Goal: Use online tool/utility: Use online tool/utility

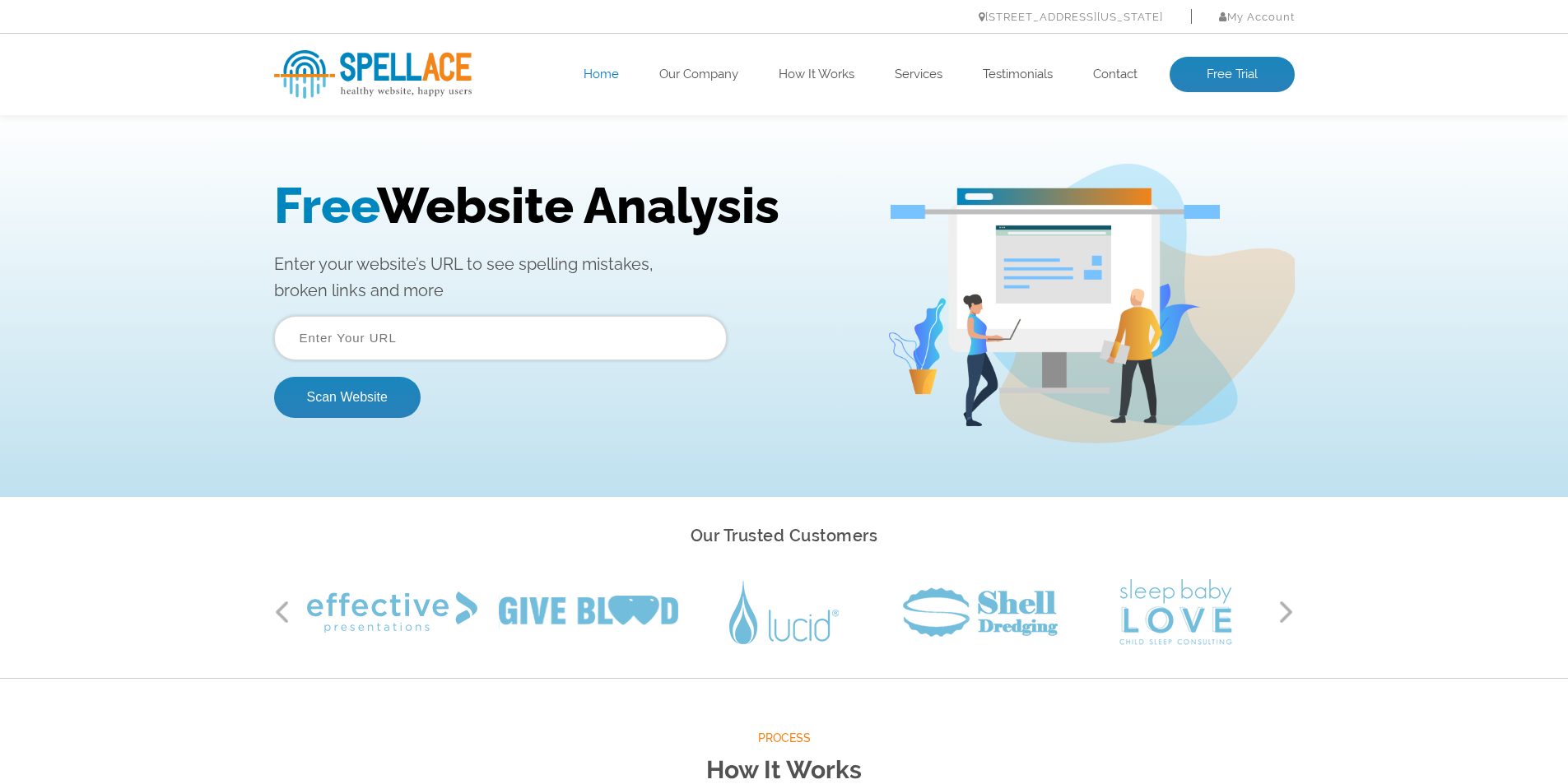
click at [339, 341] on input "text" at bounding box center [500, 338] width 453 height 45
drag, startPoint x: 364, startPoint y: 362, endPoint x: 352, endPoint y: 354, distance: 14.4
click at [362, 362] on form "Scan Website" at bounding box center [500, 366] width 453 height 102
click at [352, 352] on input "text" at bounding box center [500, 338] width 453 height 45
paste input "[URL][DOMAIN_NAME]"
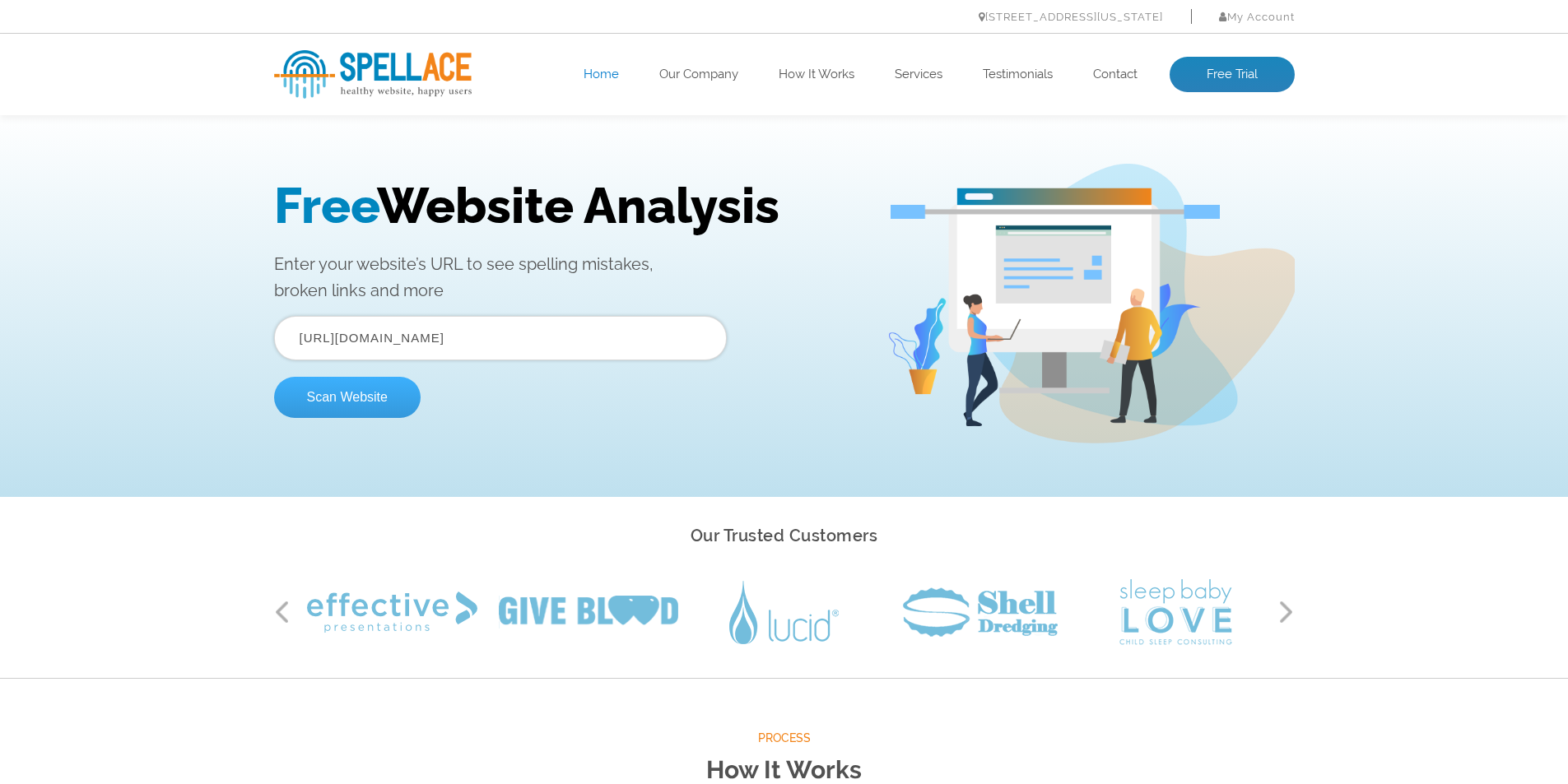
type input "[URL][DOMAIN_NAME]"
click at [337, 409] on button "Scan Website" at bounding box center [347, 397] width 147 height 41
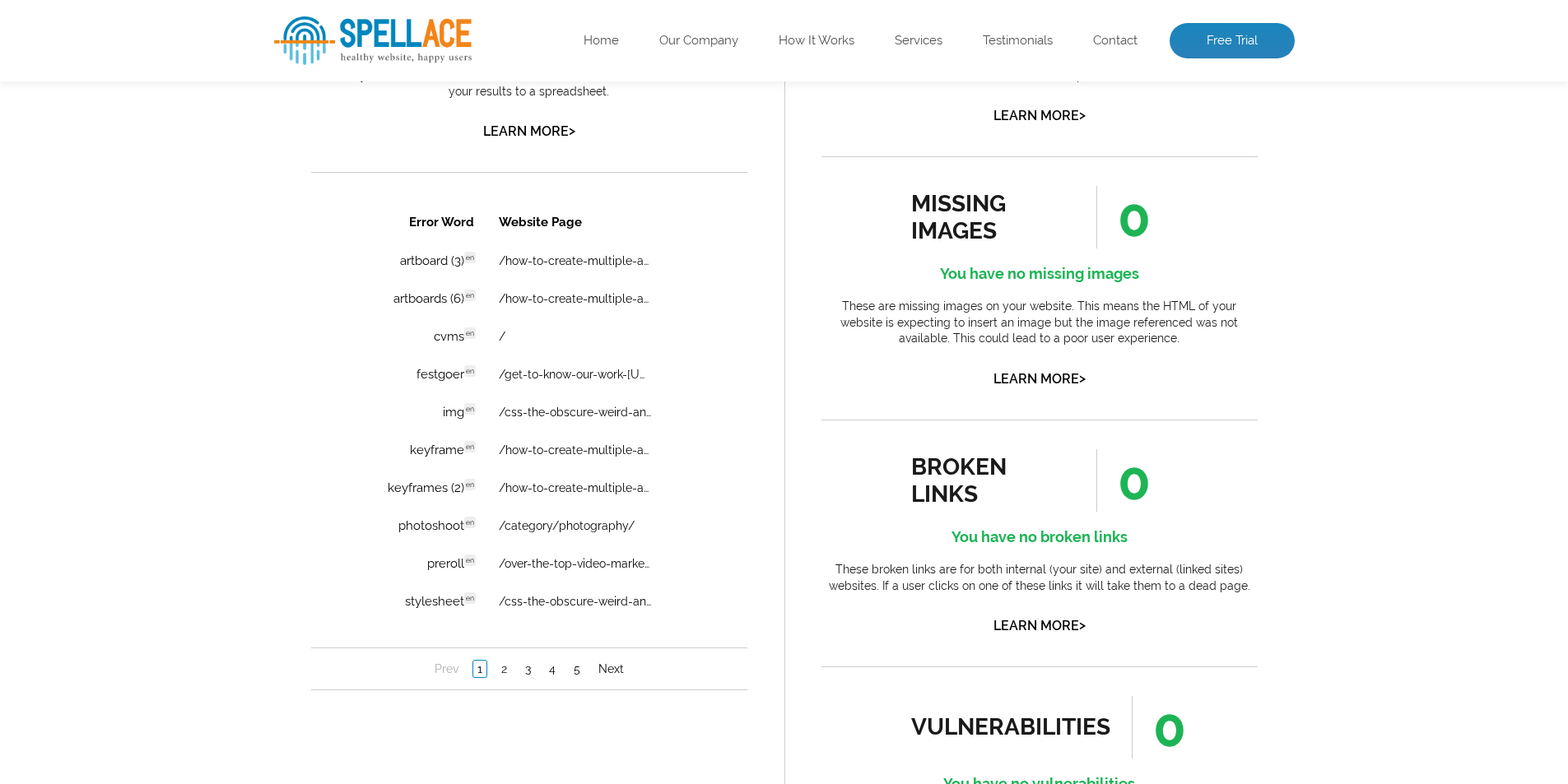
scroll to position [1152, 0]
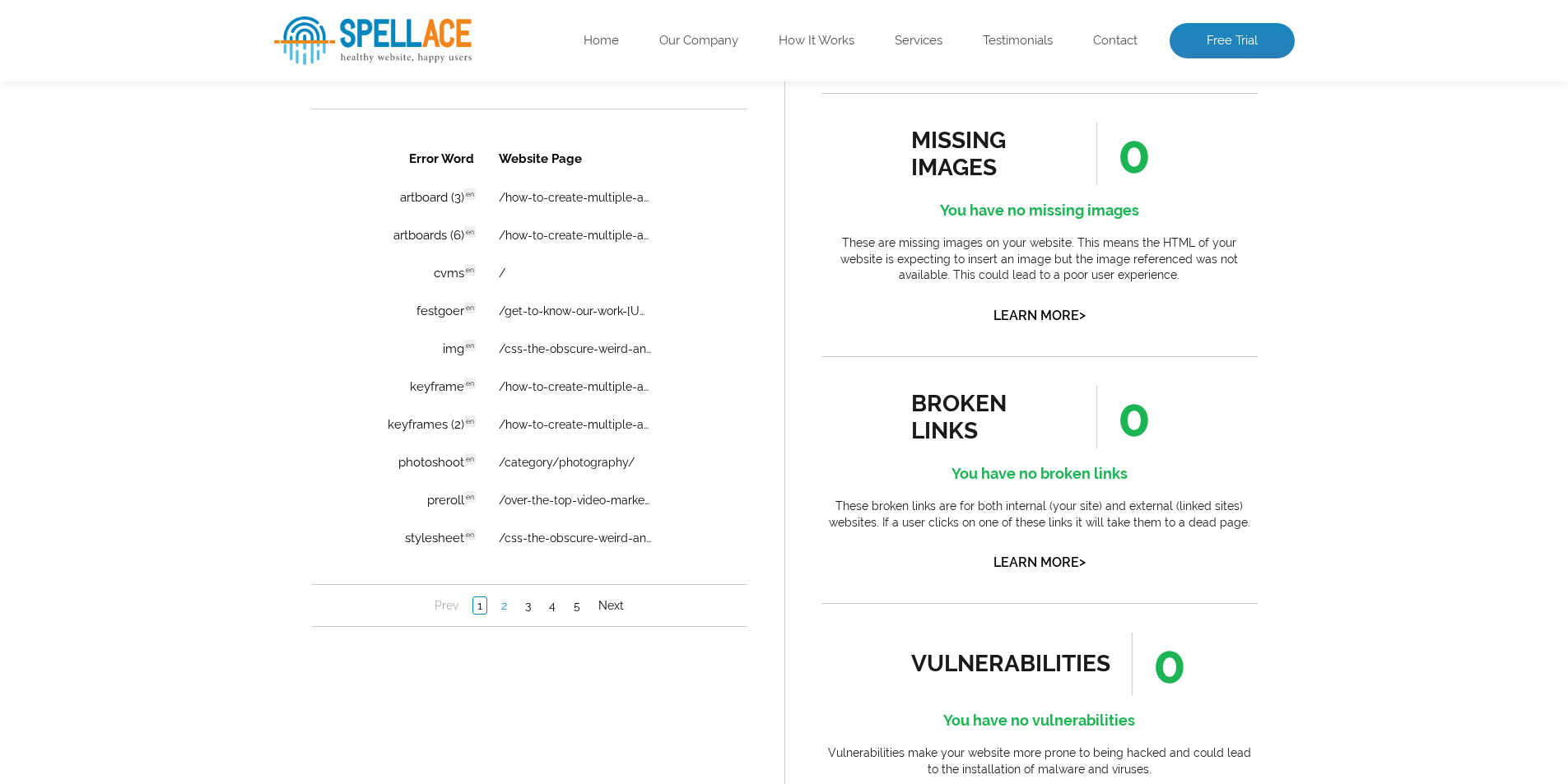
click at [504, 607] on link "2" at bounding box center [503, 606] width 14 height 17
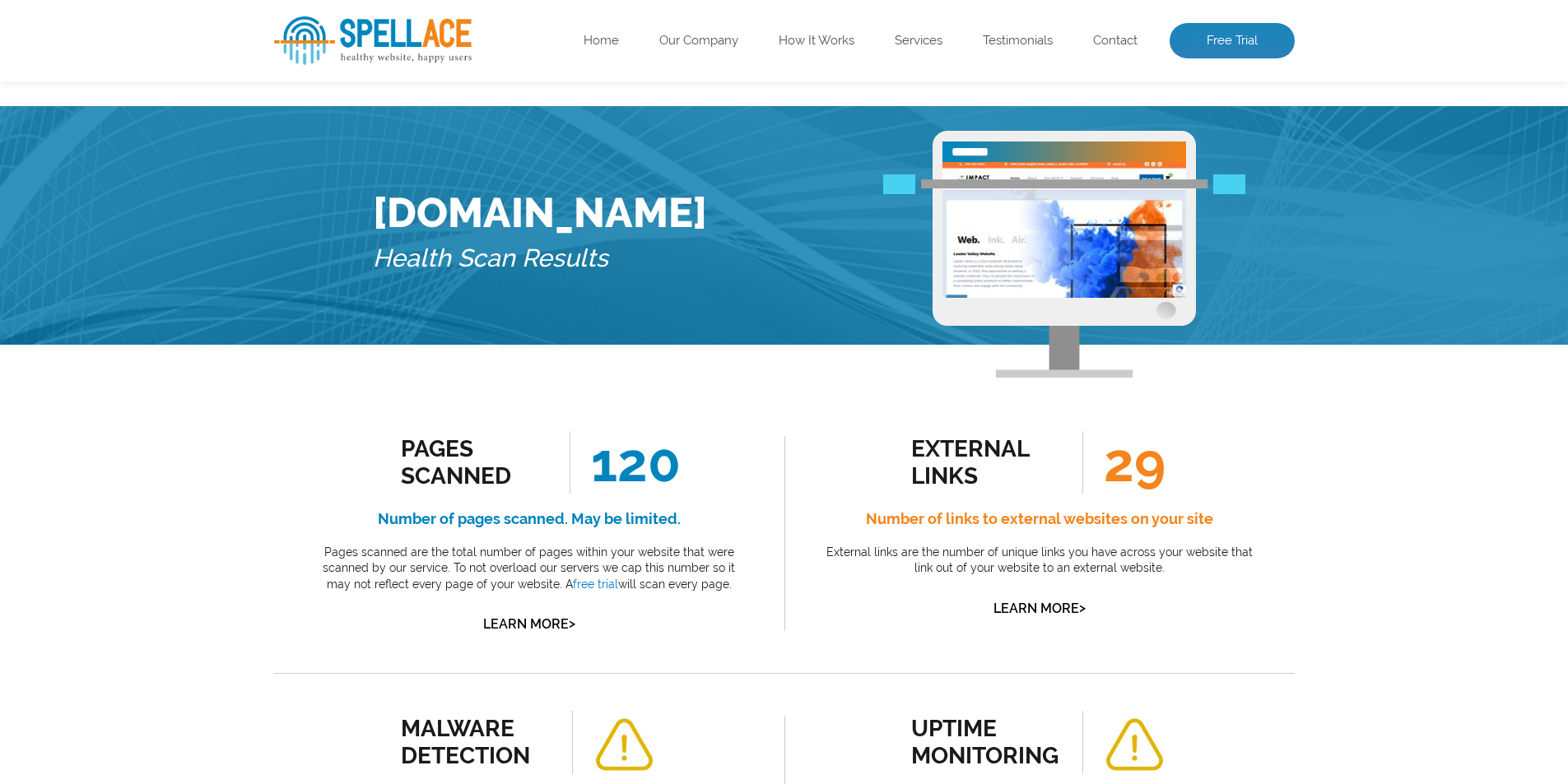
scroll to position [0, 0]
